Goal: Information Seeking & Learning: Learn about a topic

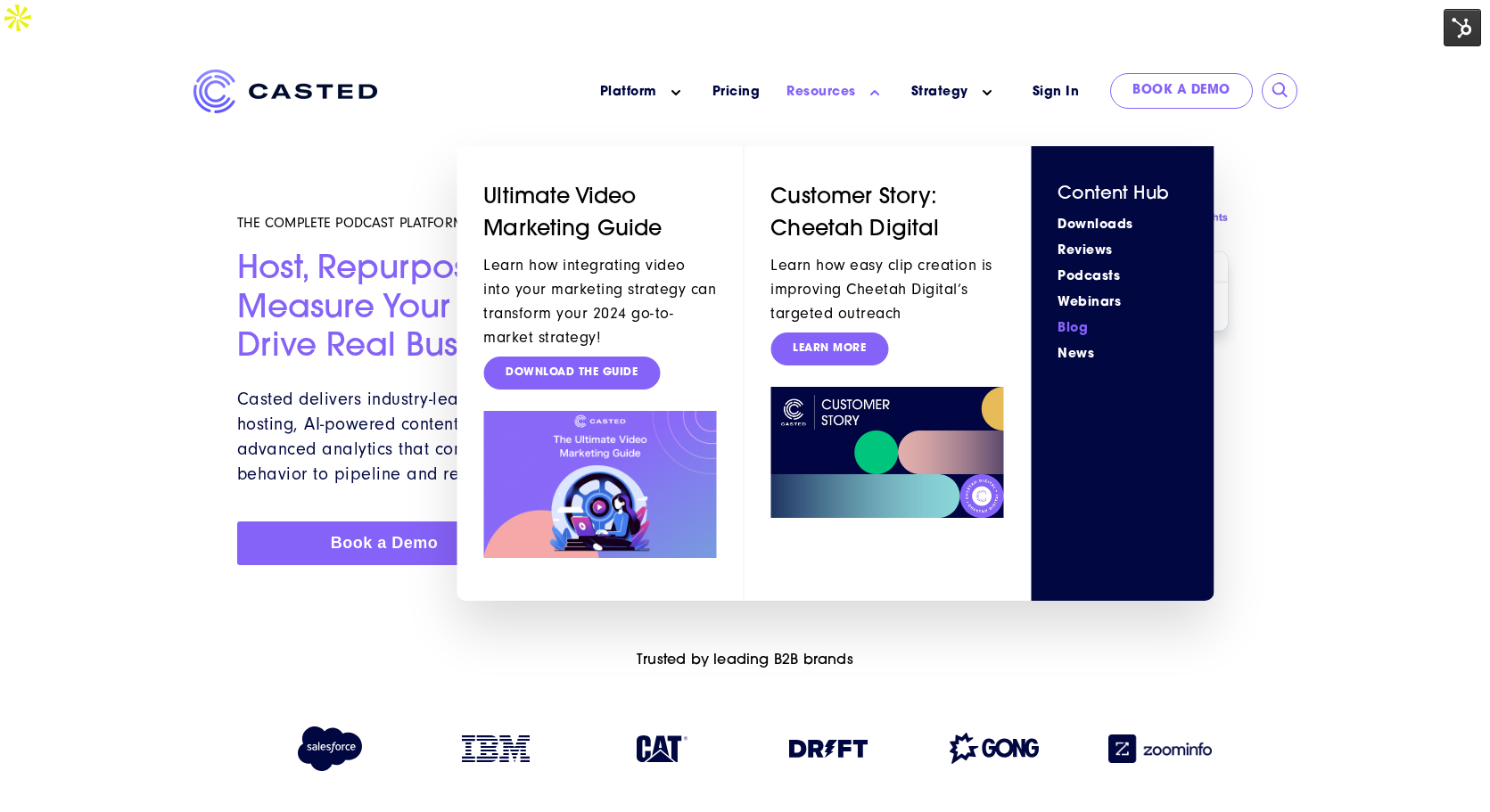
click at [1081, 319] on link "Blog" at bounding box center [1123, 328] width 129 height 19
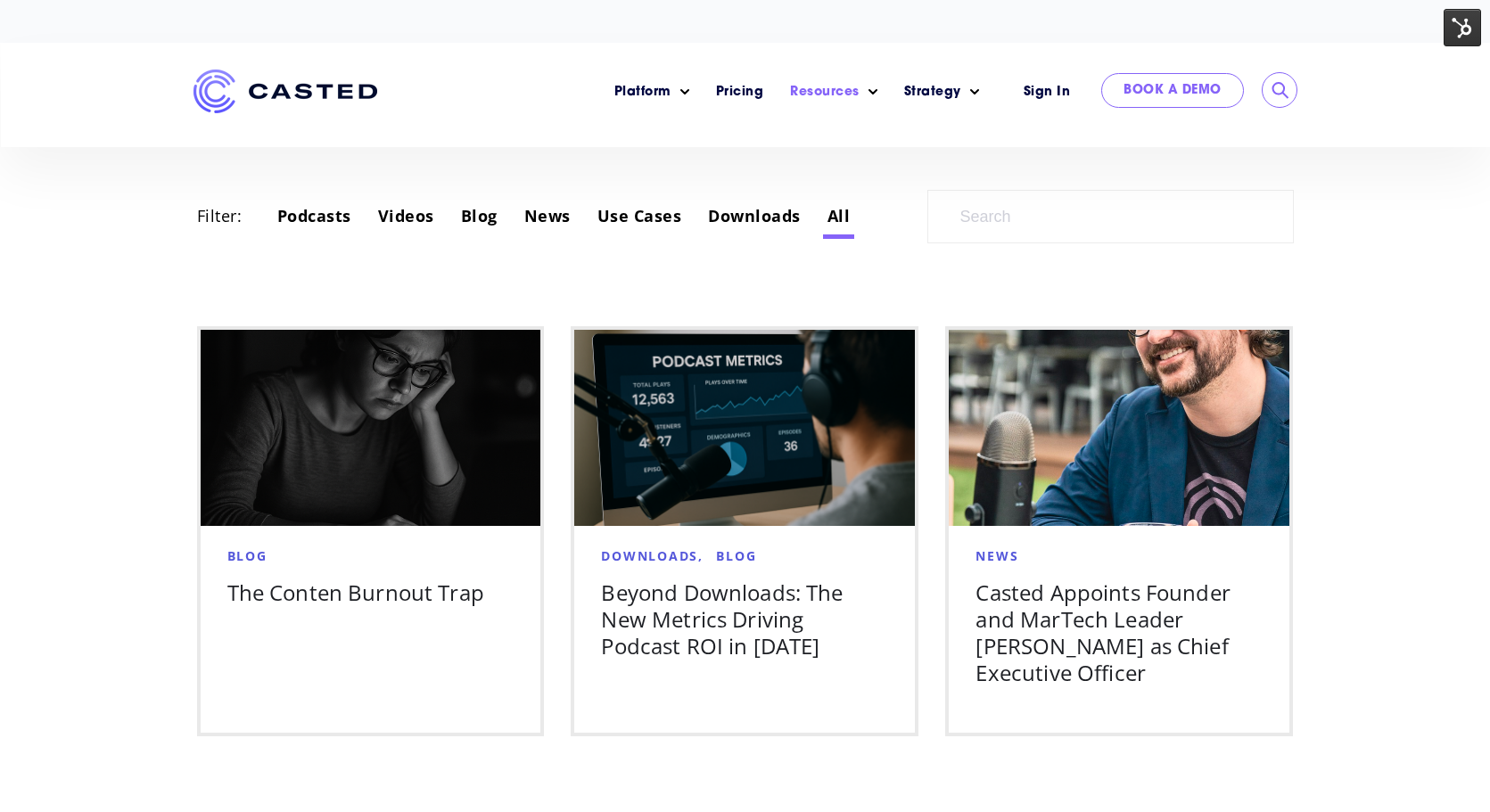
scroll to position [1005, 0]
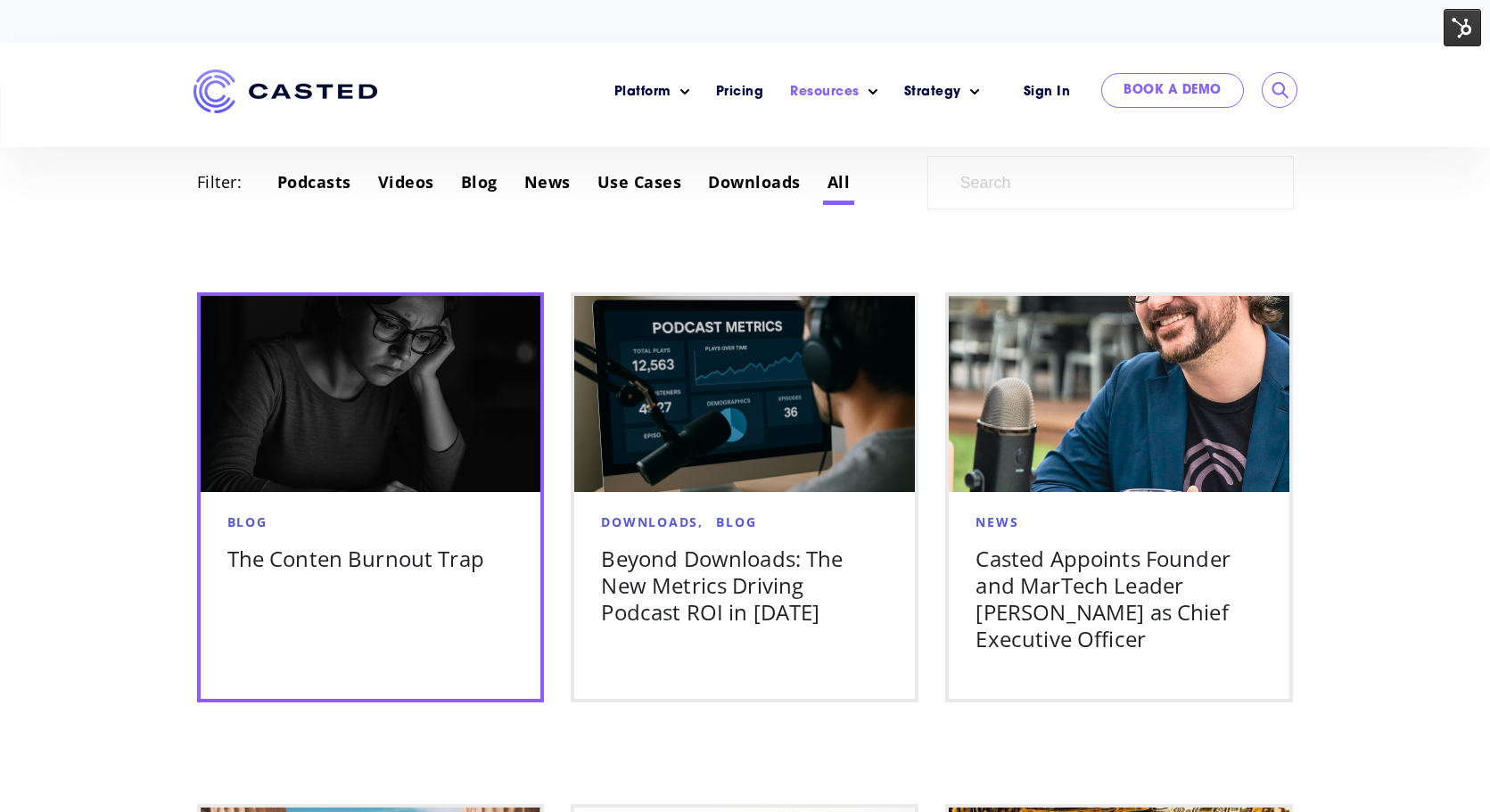
drag, startPoint x: 312, startPoint y: 510, endPoint x: 304, endPoint y: 511, distance: 8.1
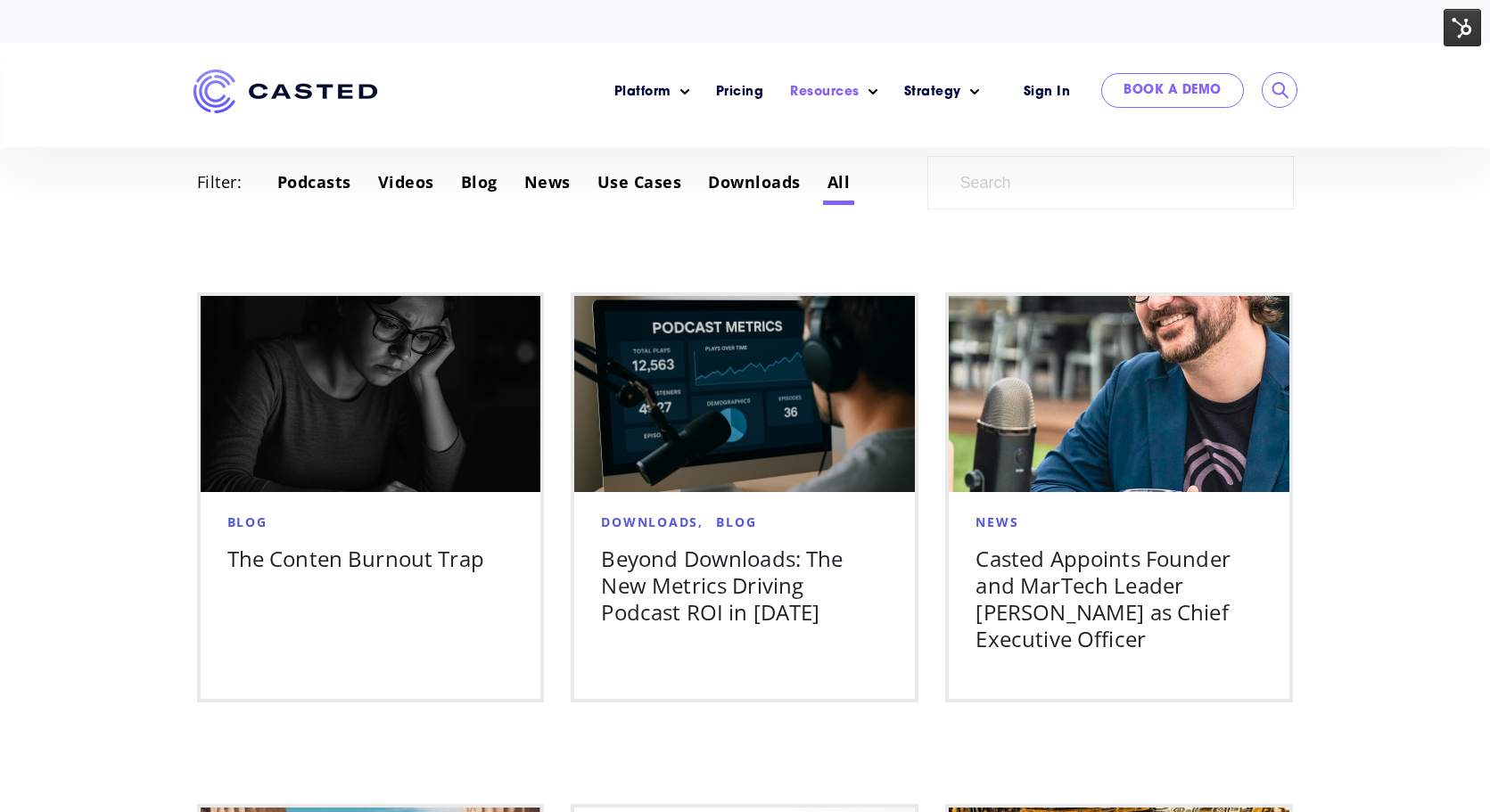
click at [1473, 38] on img at bounding box center [1463, 27] width 37 height 37
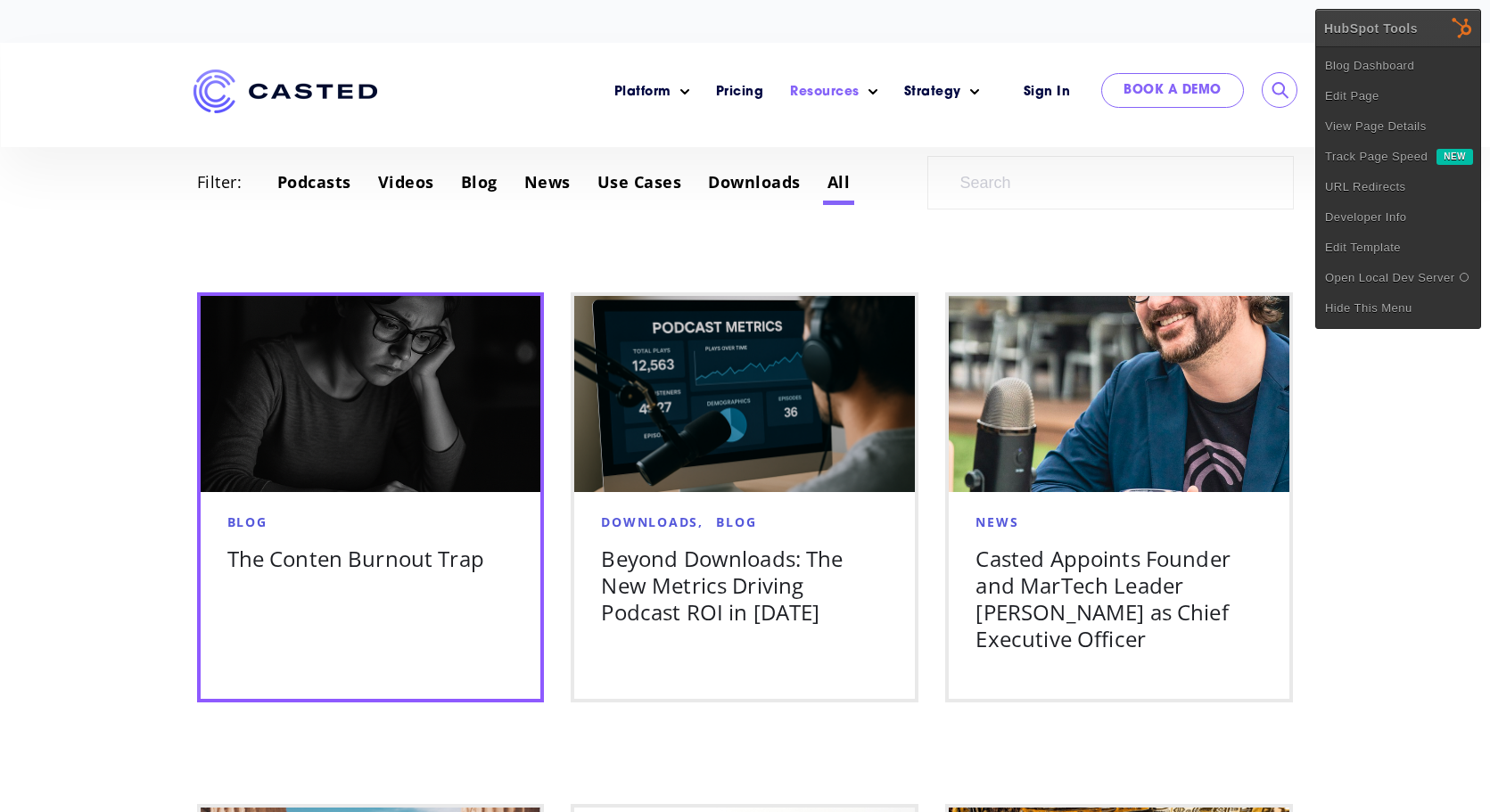
click at [363, 499] on div "Blog The Conten Burnout Trap" at bounding box center [371, 560] width 341 height 120
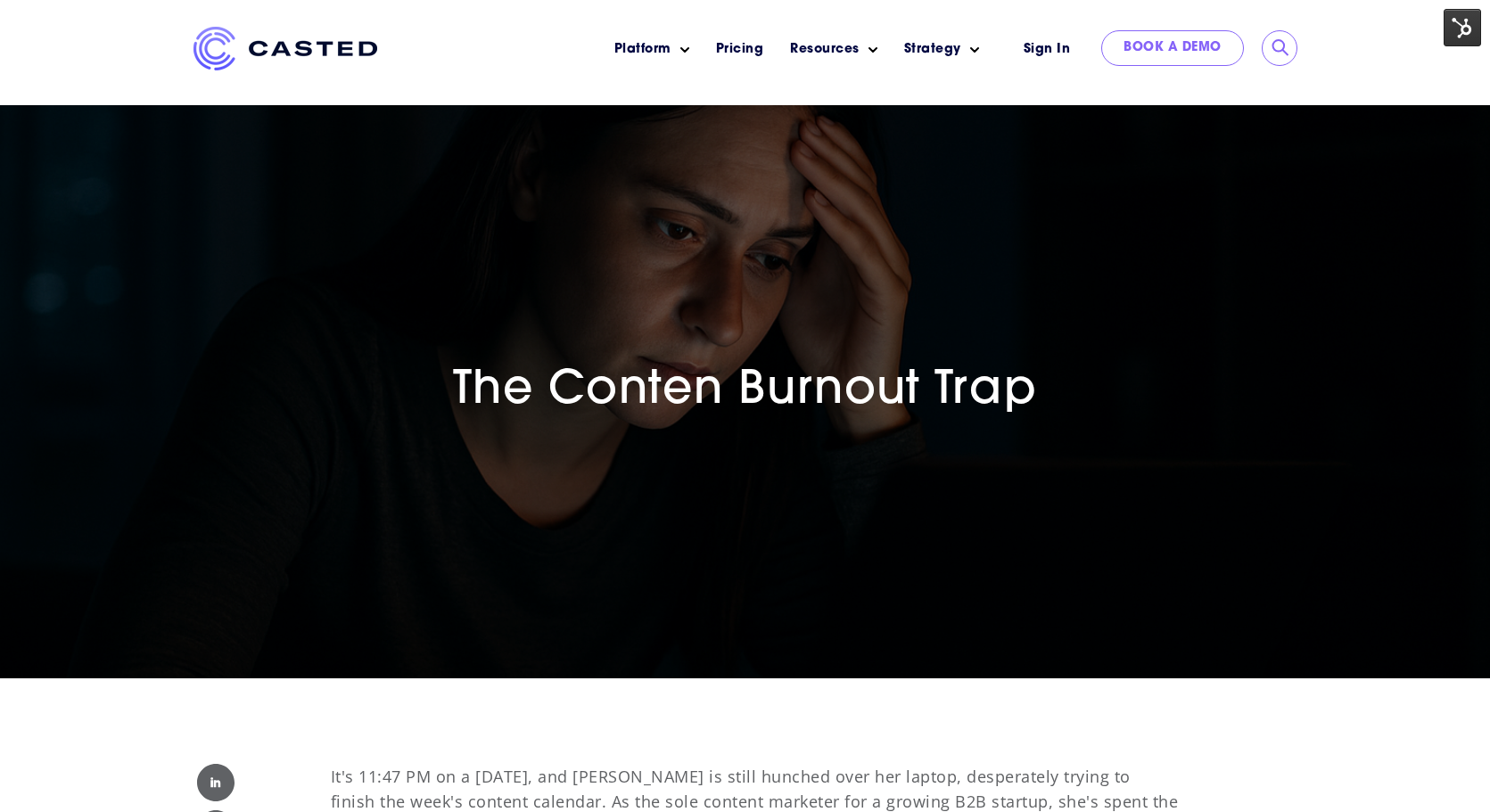
click at [714, 392] on span "The Conten Burnout Trap" at bounding box center [746, 391] width 585 height 46
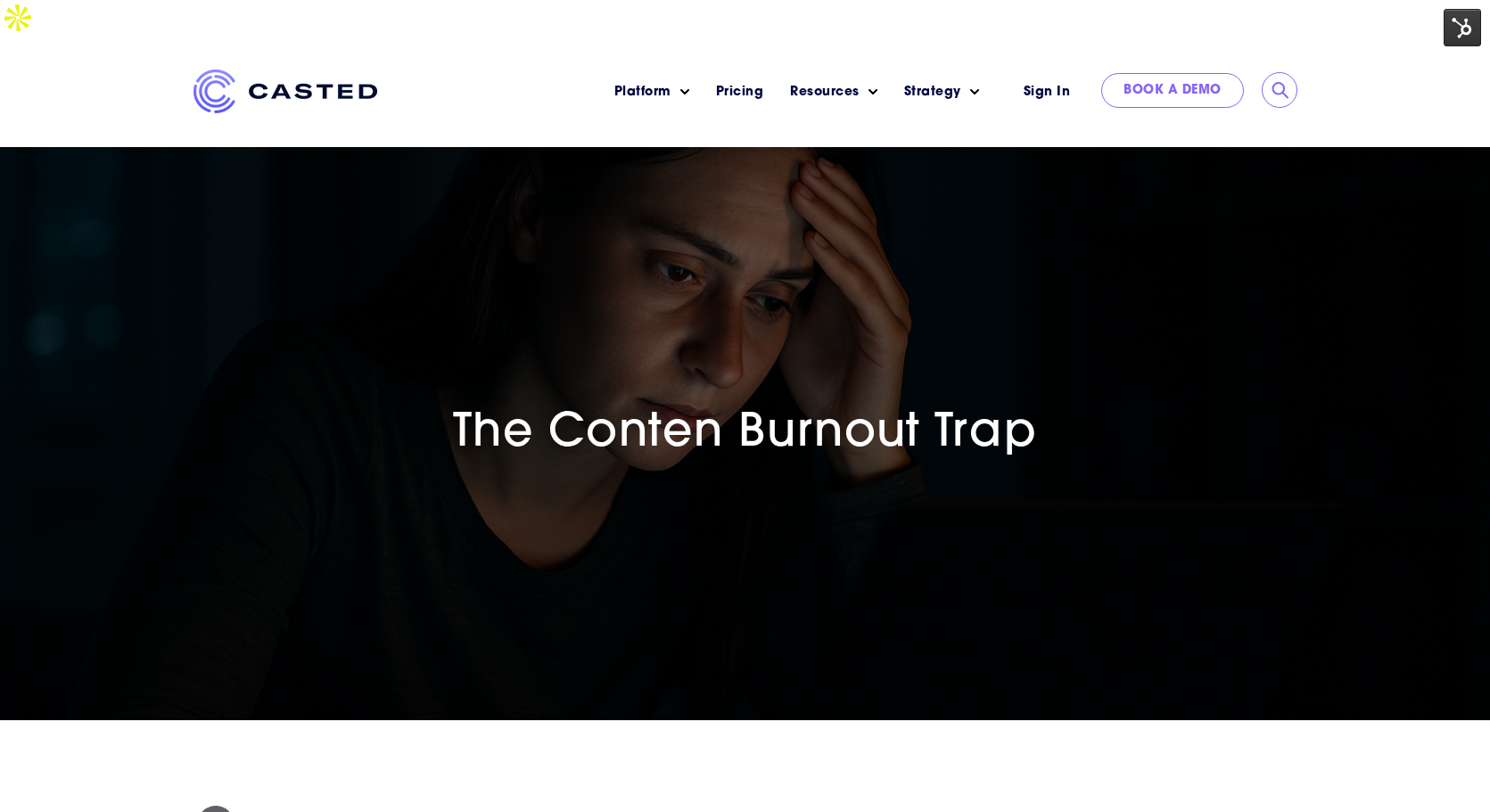
click at [719, 411] on span "The Conten Burnout Trap" at bounding box center [746, 434] width 585 height 46
click at [1472, 25] on img at bounding box center [1463, 27] width 37 height 37
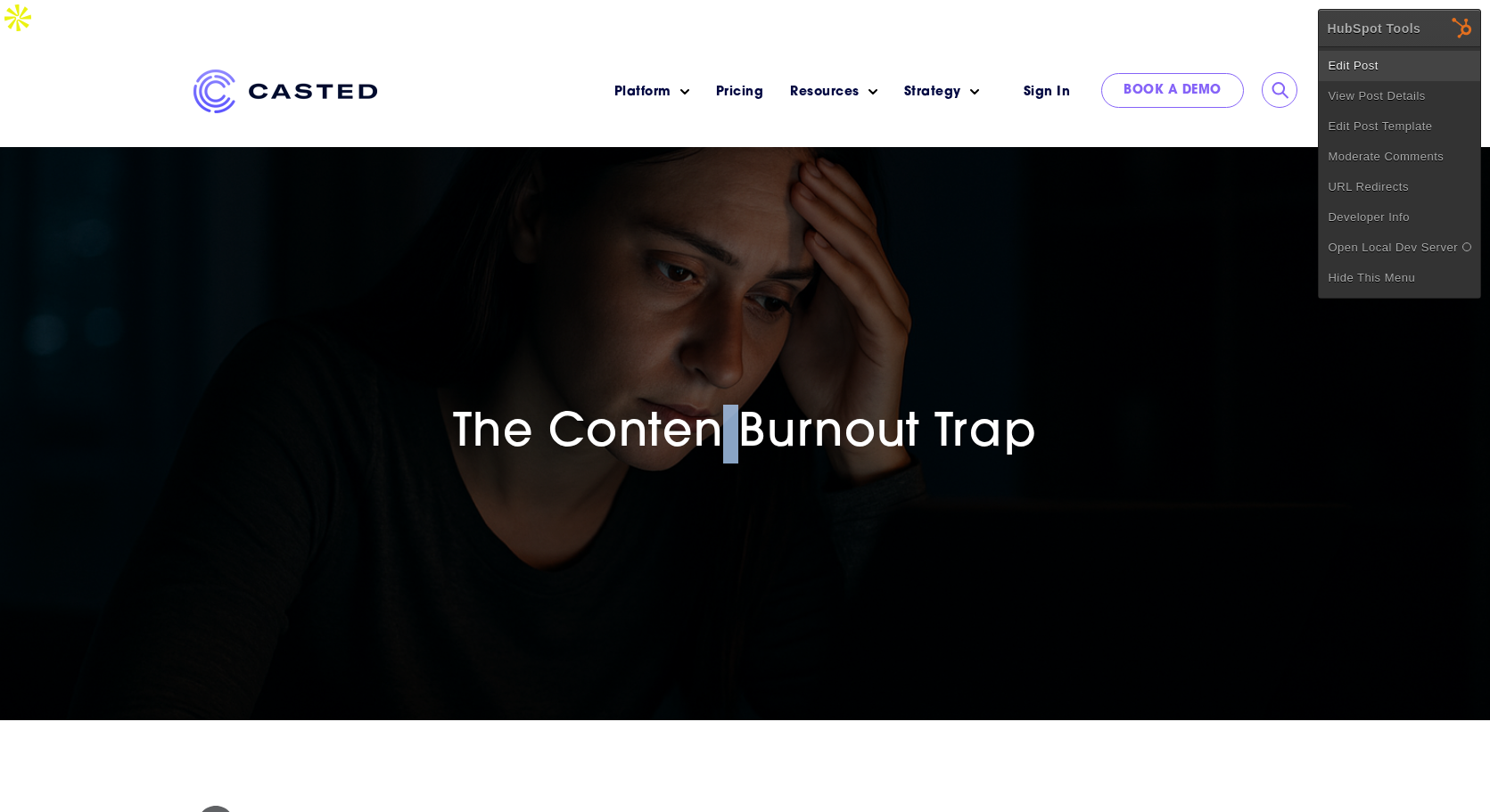
click at [1373, 70] on link "Edit Post" at bounding box center [1400, 66] width 161 height 30
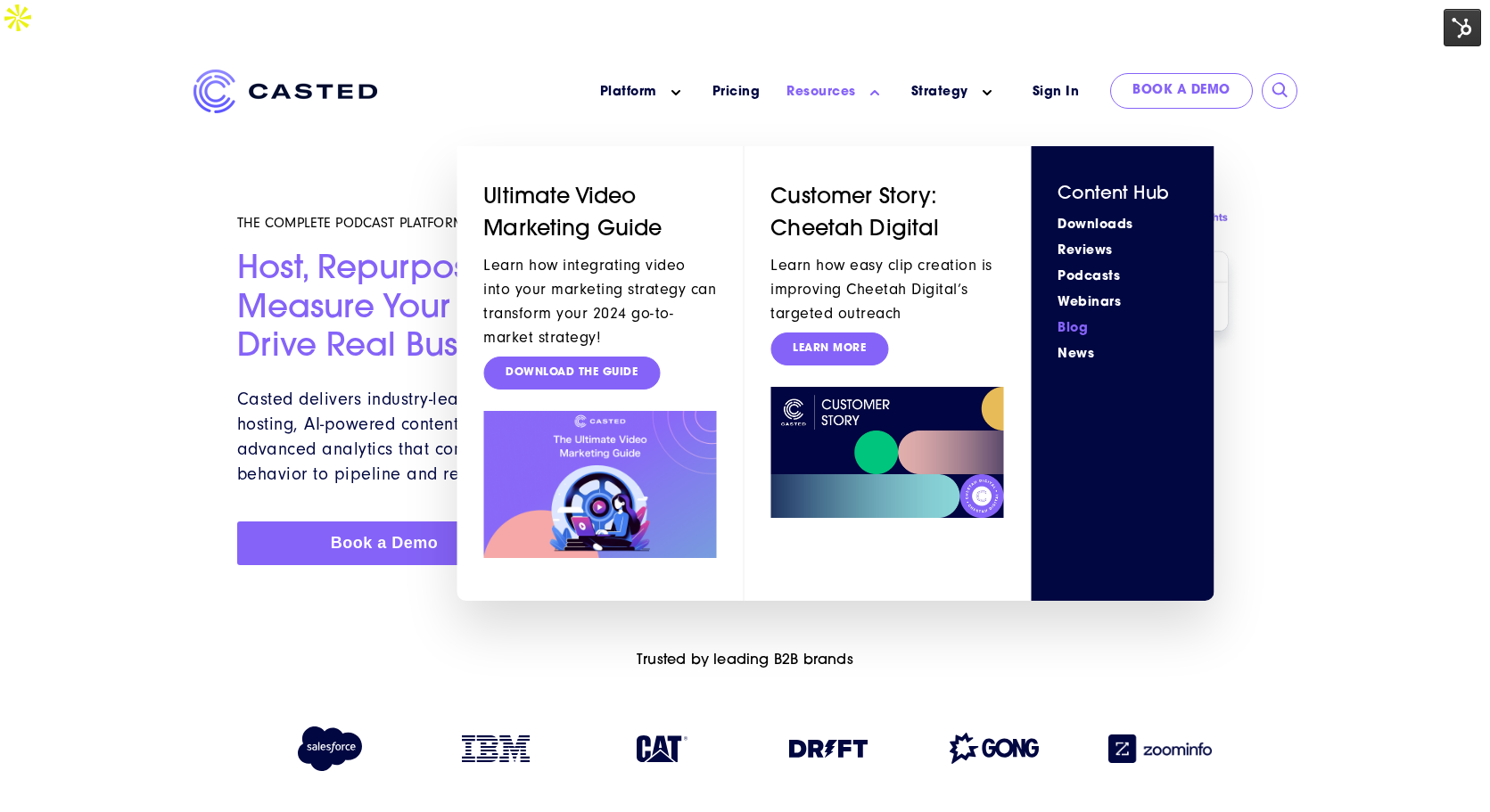
click at [1086, 319] on link "Blog" at bounding box center [1123, 328] width 129 height 19
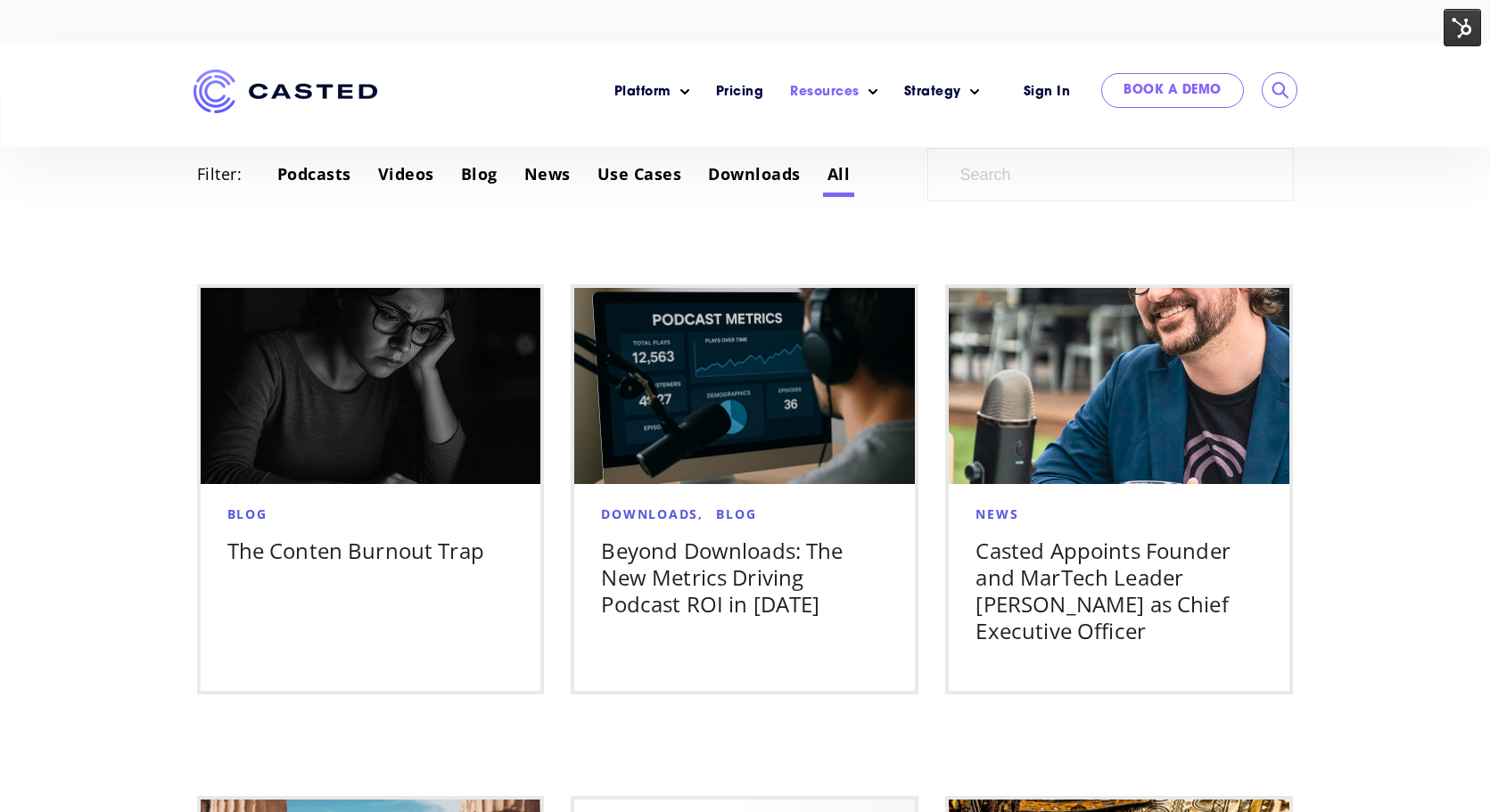
scroll to position [1014, 0]
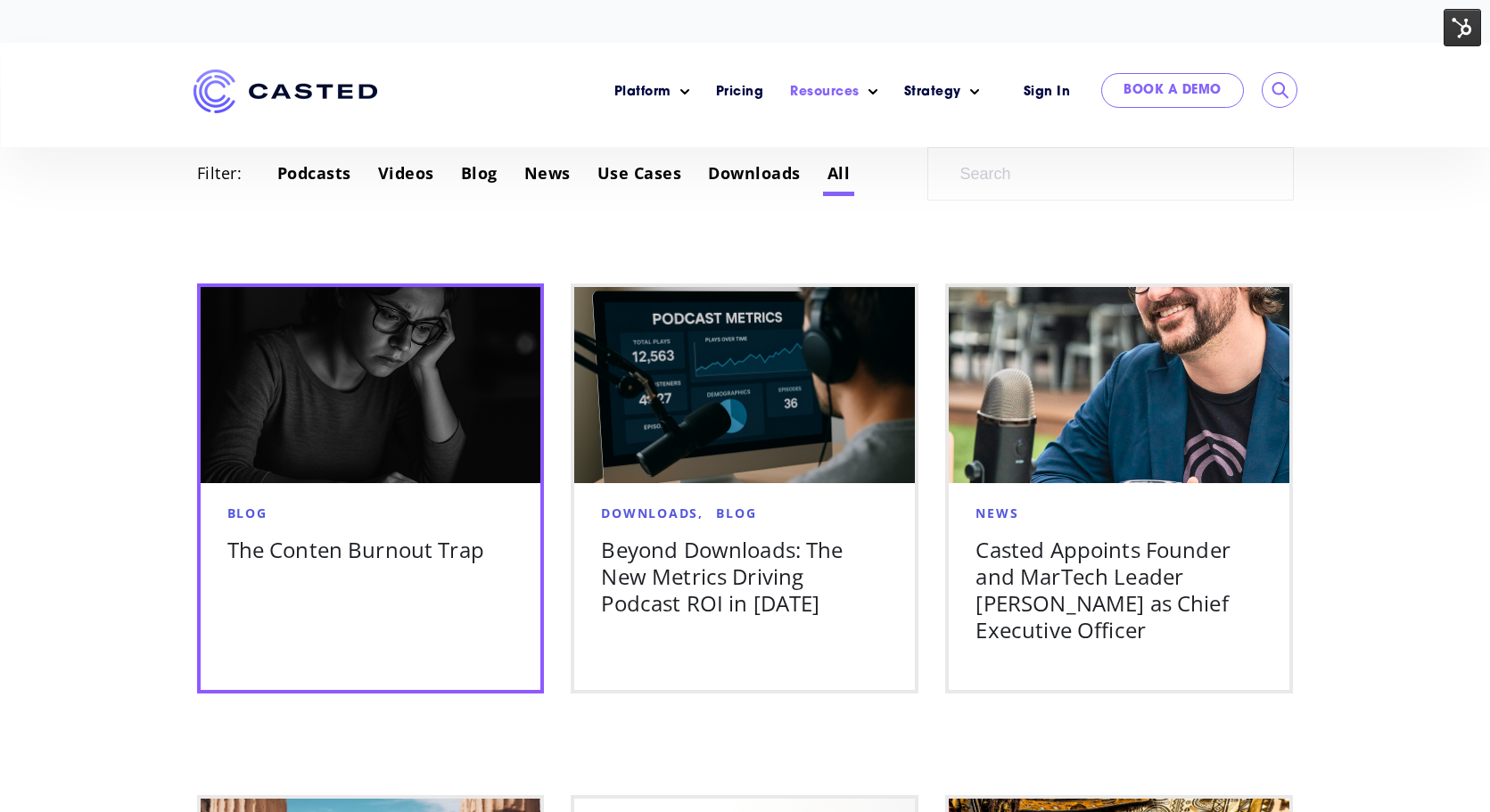
click at [292, 404] on img at bounding box center [371, 385] width 341 height 196
